Goal: Download file/media

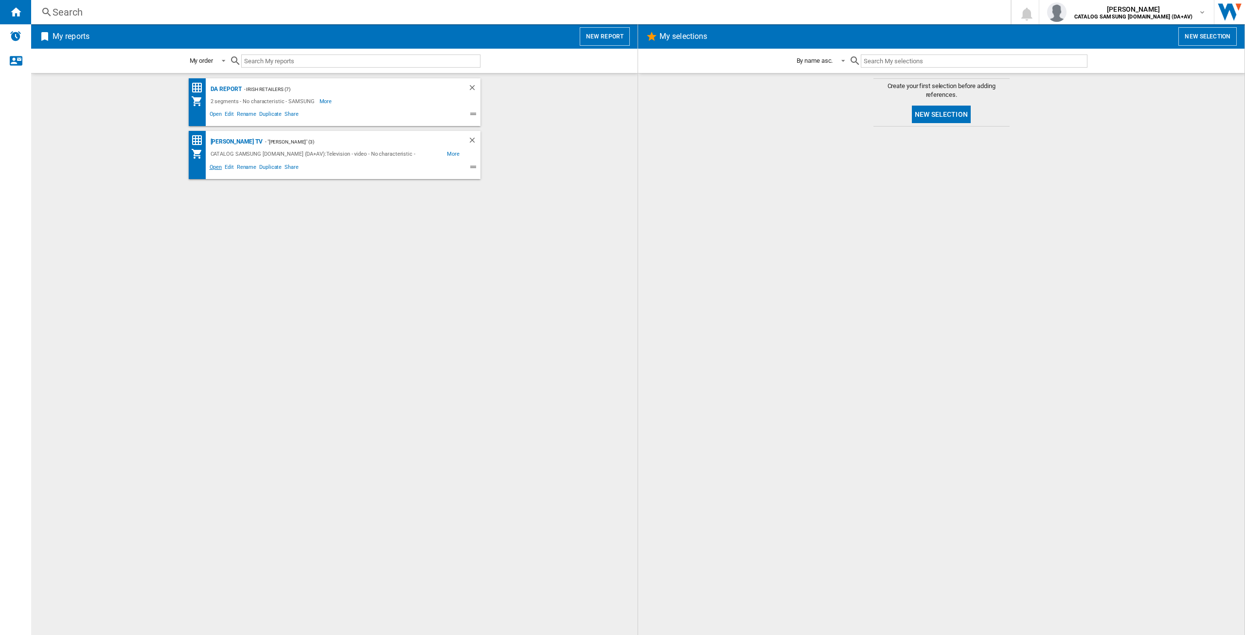
click at [220, 167] on span "Open" at bounding box center [216, 168] width 16 height 12
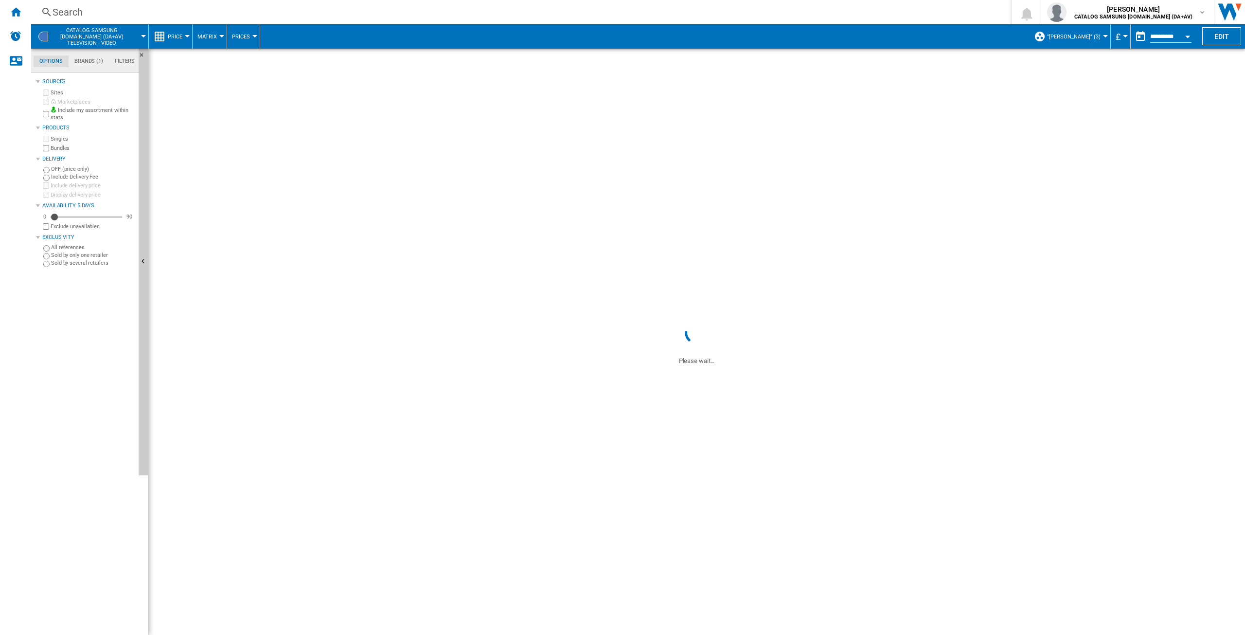
click at [1119, 34] on button "£" at bounding box center [1121, 36] width 10 height 24
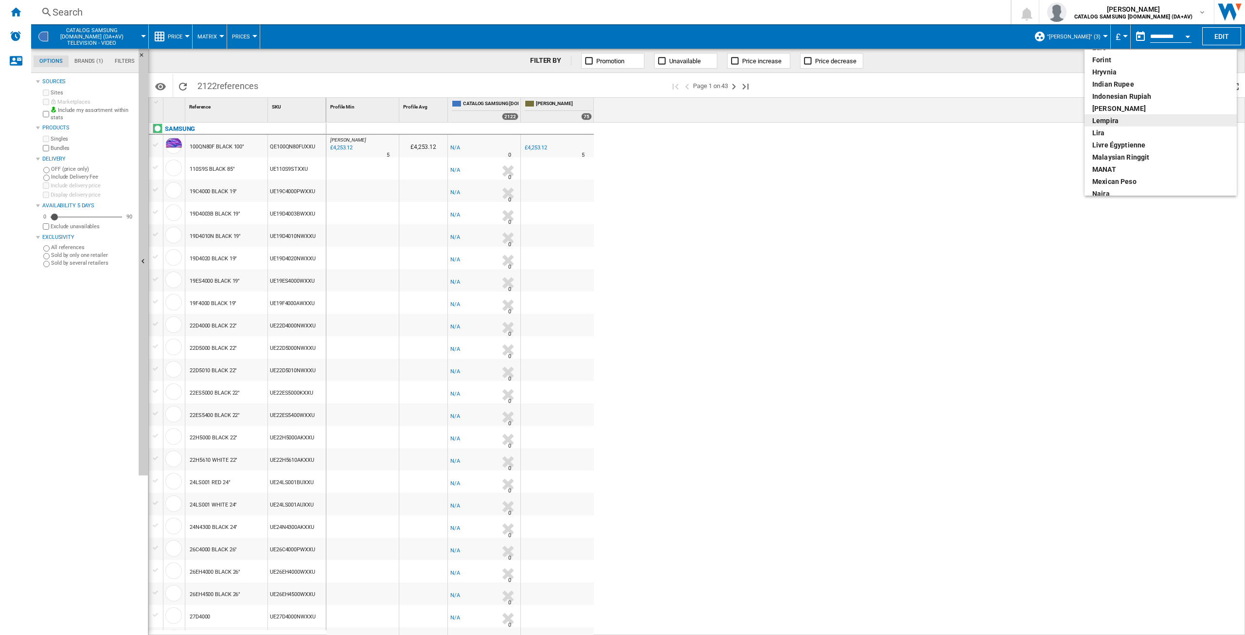
scroll to position [97, 0]
click at [1109, 142] on div "euro" at bounding box center [1161, 145] width 137 height 10
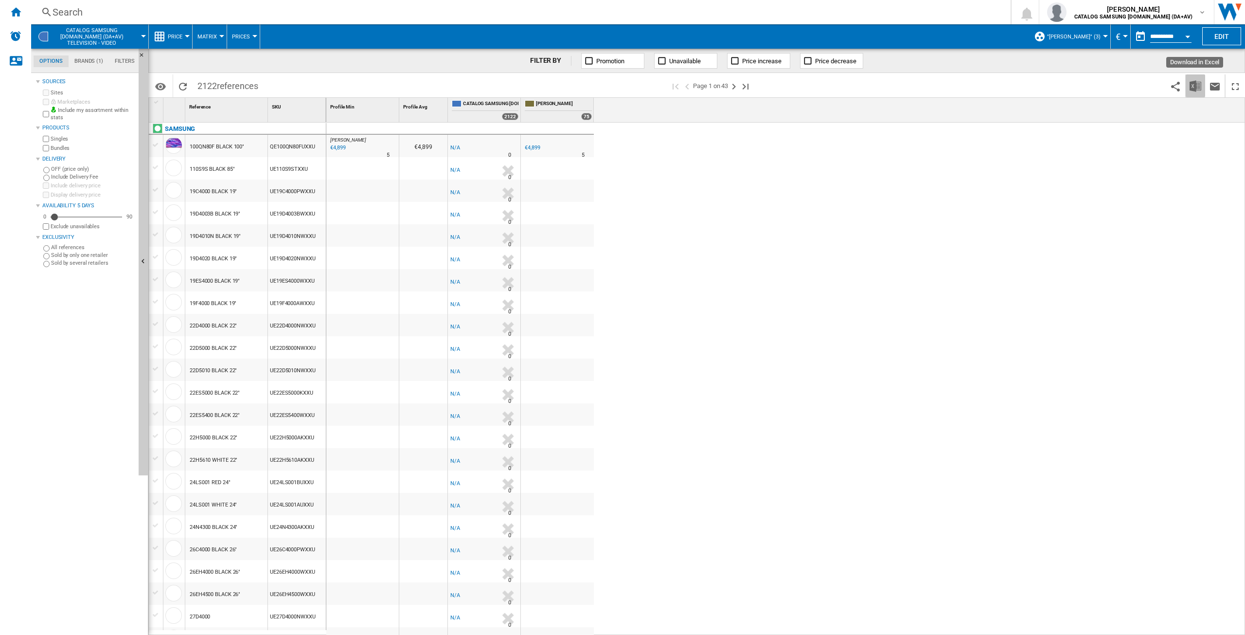
click at [1193, 94] on button "Download in Excel" at bounding box center [1195, 85] width 19 height 23
click at [1193, 86] on img "Download in Excel" at bounding box center [1196, 86] width 12 height 12
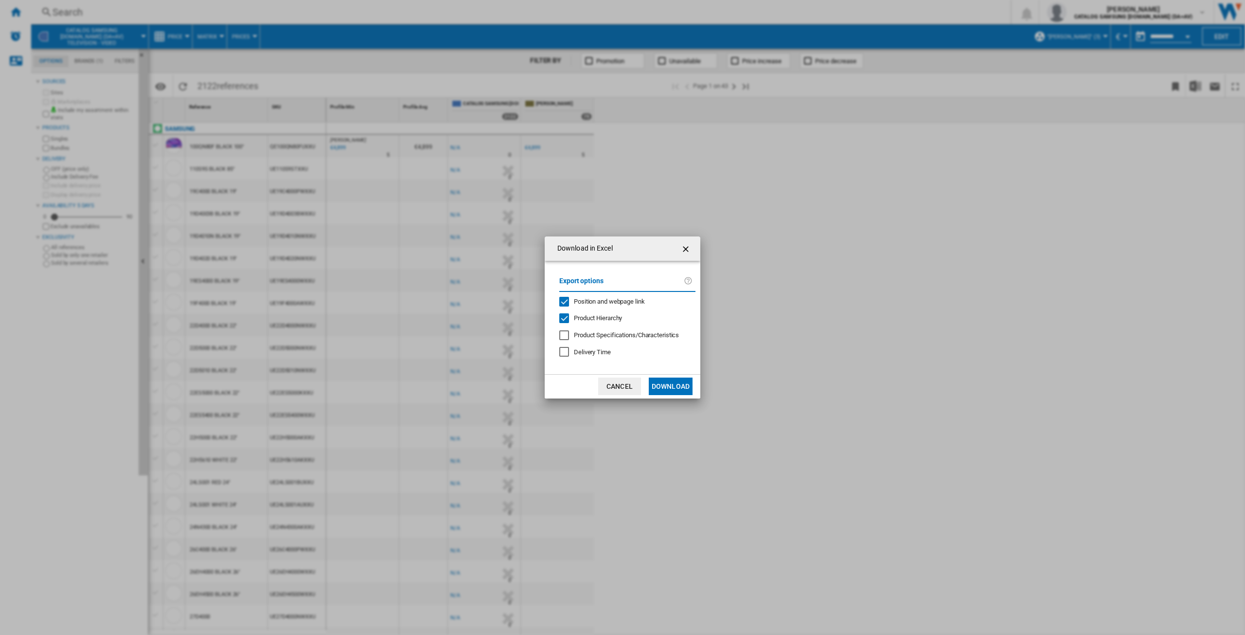
click at [674, 387] on button "Download" at bounding box center [671, 387] width 44 height 18
